Goal: Task Accomplishment & Management: Manage account settings

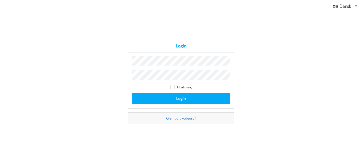
click at [182, 117] on link "Glemt dit kodeord?" at bounding box center [181, 118] width 30 height 4
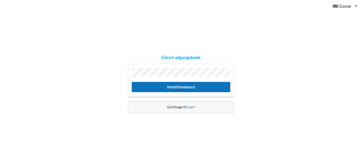
click at [177, 89] on button "Nulstil kodeord" at bounding box center [181, 87] width 99 height 10
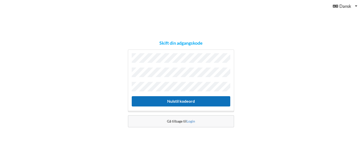
click at [197, 102] on button "Nulstil kodeord" at bounding box center [181, 101] width 99 height 10
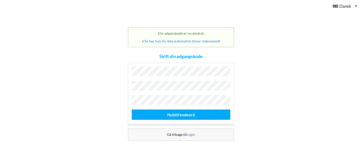
click at [196, 136] on div "Gå tilbage til Login" at bounding box center [181, 135] width 106 height 12
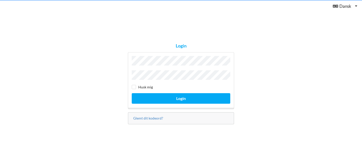
click at [194, 134] on div "Login Husk mig Login Glemt dit kodeord?" at bounding box center [181, 84] width 362 height 168
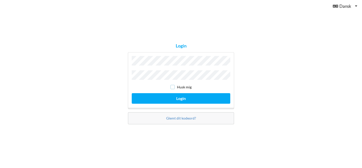
click at [172, 86] on input "checkbox" at bounding box center [173, 87] width 4 height 4
checkbox input "true"
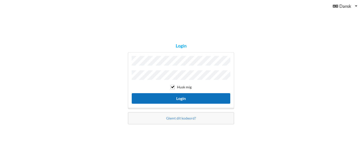
click at [176, 95] on button "Login" at bounding box center [181, 98] width 99 height 10
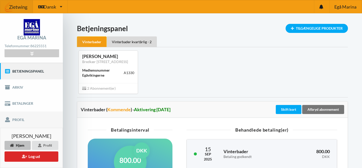
click at [21, 113] on link "Profil" at bounding box center [31, 120] width 63 height 16
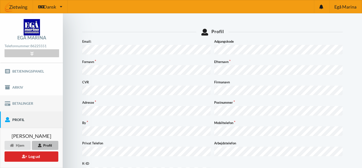
click at [20, 107] on link "Betalinger" at bounding box center [31, 104] width 63 height 16
